Goal: Task Accomplishment & Management: Manage account settings

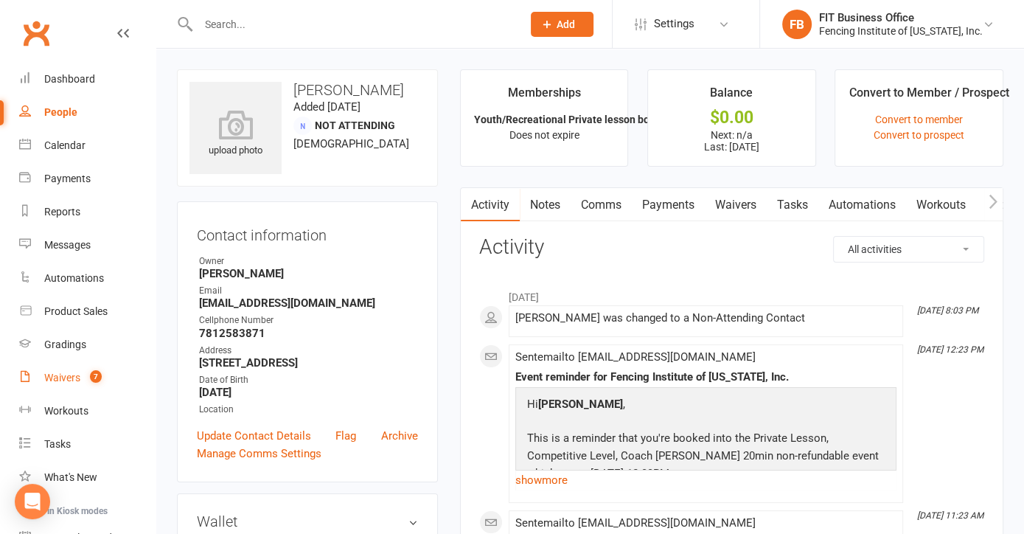
click at [67, 370] on link "Waivers 7" at bounding box center [87, 377] width 136 height 33
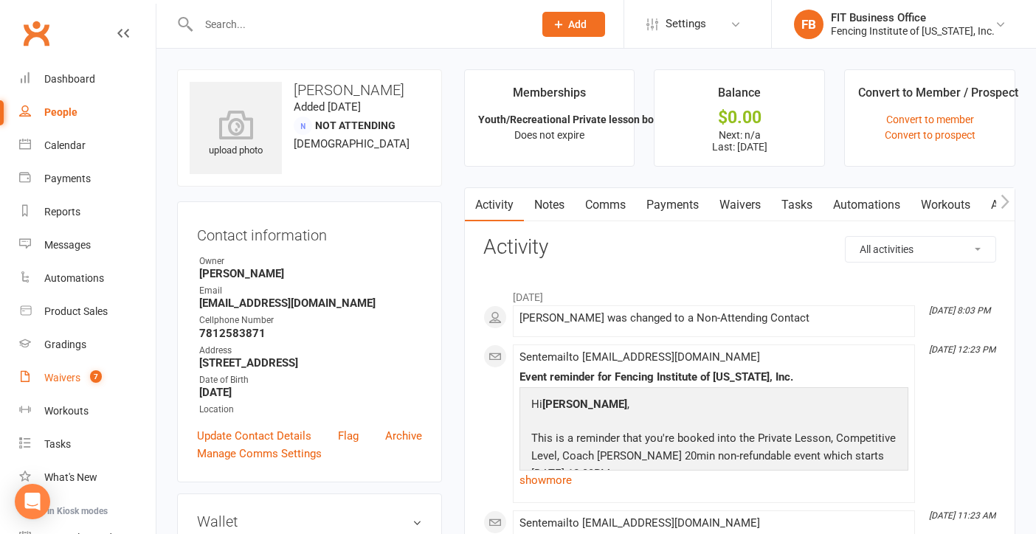
select select "100"
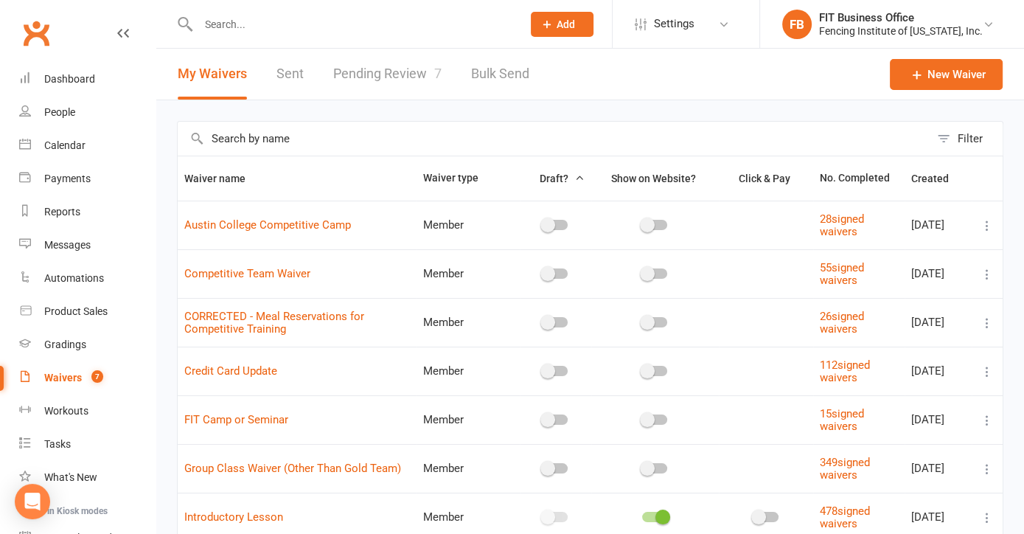
click at [403, 73] on link "Pending Review 7" at bounding box center [387, 74] width 108 height 51
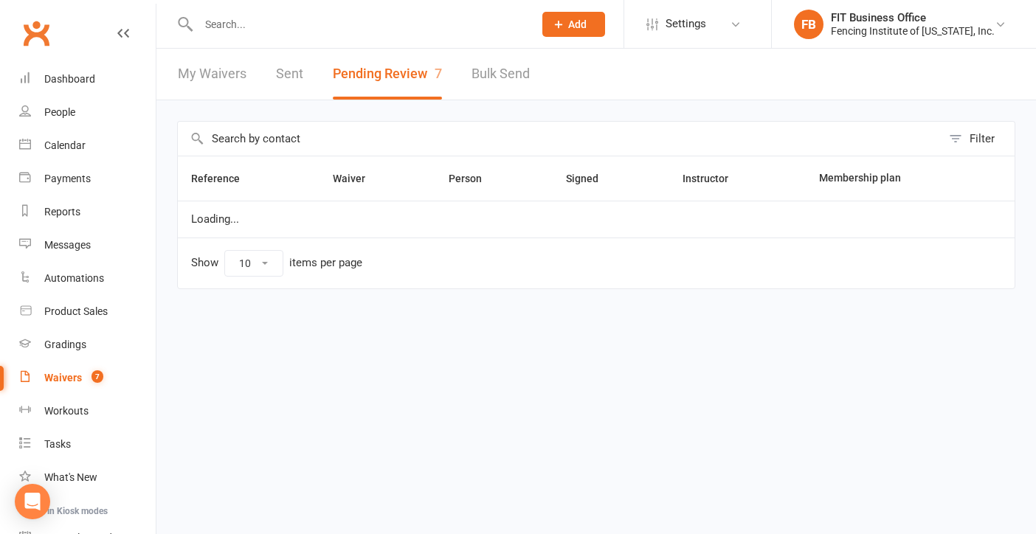
select select "100"
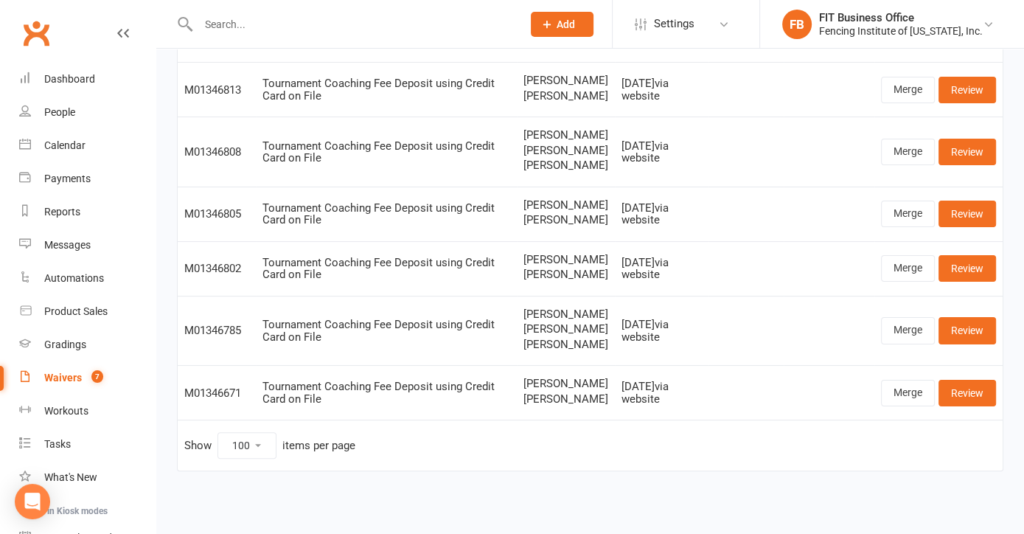
scroll to position [236, 0]
